Goal: Task Accomplishment & Management: Manage account settings

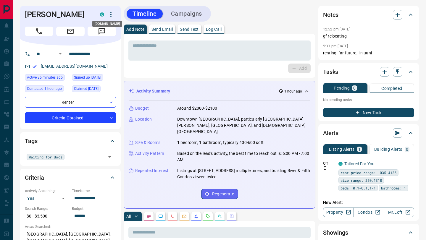
click at [113, 12] on icon "button" at bounding box center [110, 14] width 7 height 7
click at [97, 27] on li "Reassign Lead" at bounding box center [98, 26] width 35 height 9
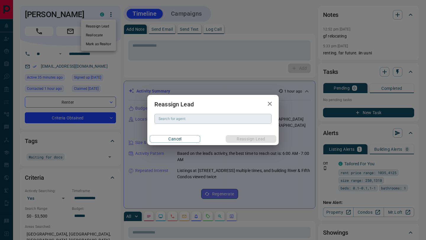
click at [188, 116] on input "Search for agent" at bounding box center [212, 119] width 113 height 7
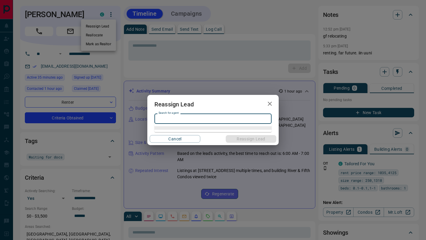
type input "*"
click at [183, 131] on li "[PERSON_NAME]" at bounding box center [212, 130] width 117 height 9
type input "**********"
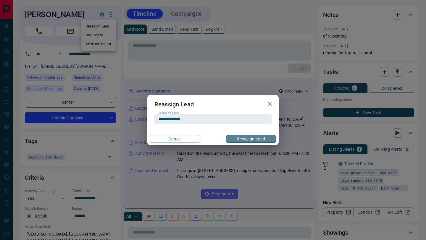
click at [255, 139] on button "Reassign Lead" at bounding box center [250, 139] width 51 height 8
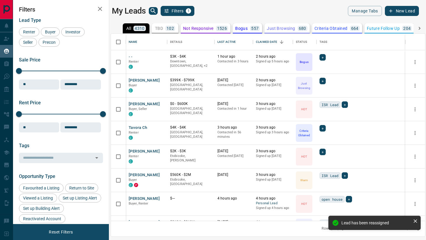
scroll to position [187, 314]
